Goal: Information Seeking & Learning: Learn about a topic

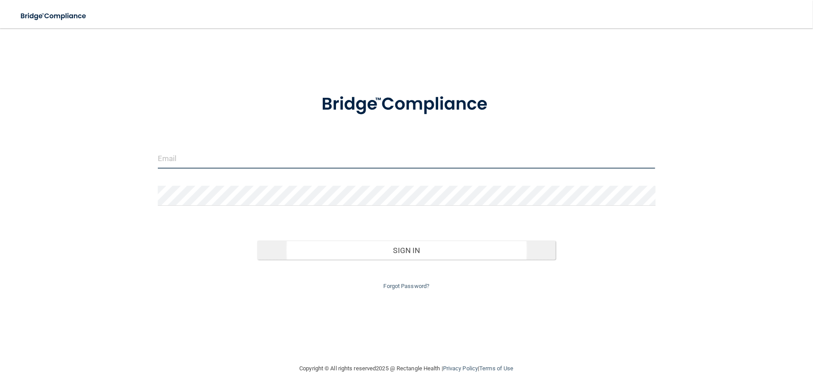
type input "[EMAIL_ADDRESS][DOMAIN_NAME]"
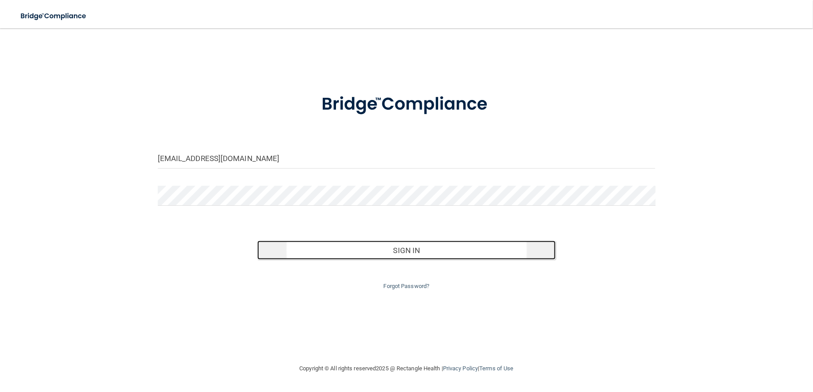
click at [430, 256] on button "Sign In" at bounding box center [406, 249] width 298 height 19
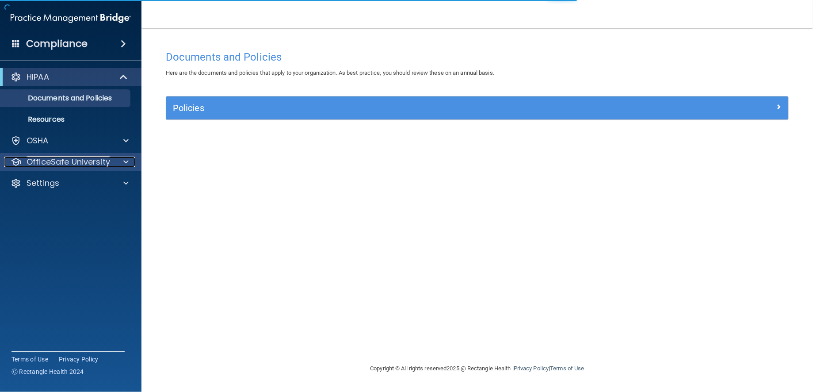
click at [43, 156] on p "OfficeSafe University" at bounding box center [69, 161] width 84 height 11
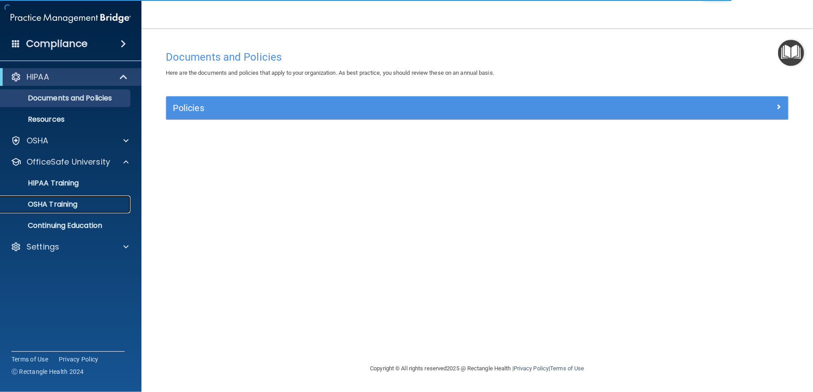
click at [47, 206] on p "OSHA Training" at bounding box center [42, 204] width 72 height 9
